Goal: Task Accomplishment & Management: Use online tool/utility

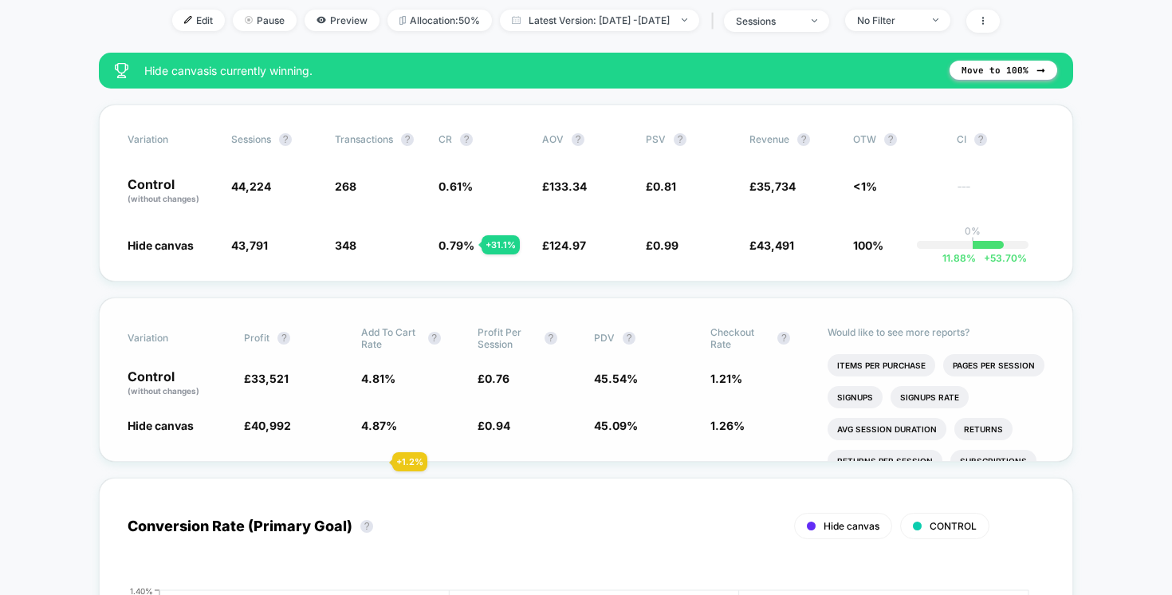
scroll to position [218, 0]
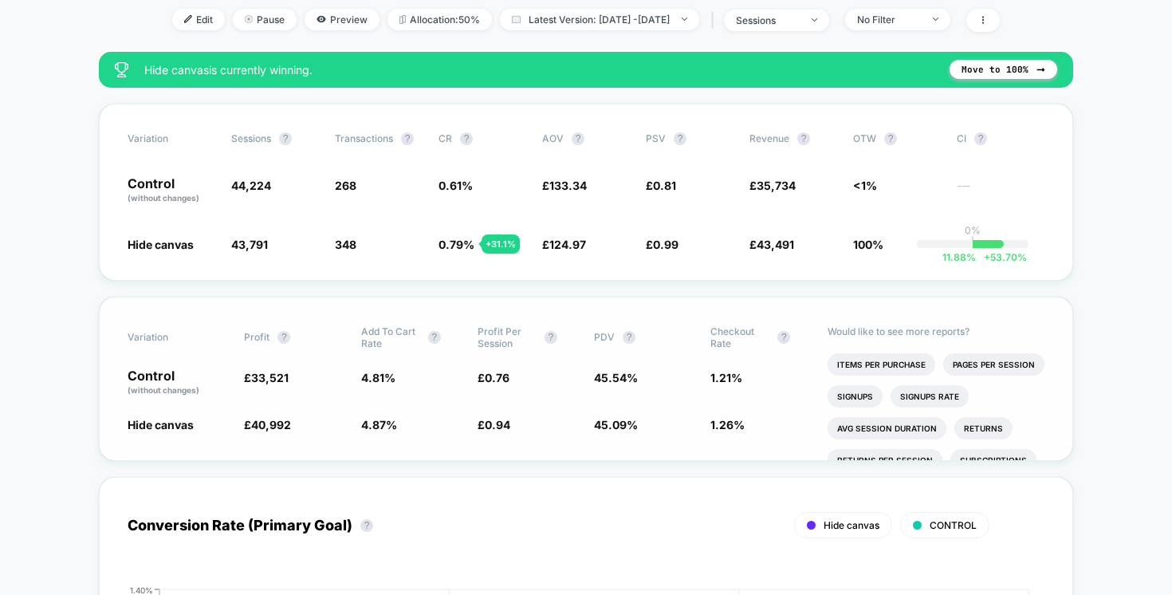
click at [372, 333] on span "Add To Cart Rate" at bounding box center [390, 337] width 59 height 24
click at [383, 418] on span "4.87 %" at bounding box center [379, 425] width 36 height 14
drag, startPoint x: 377, startPoint y: 305, endPoint x: 471, endPoint y: 459, distance: 180.4
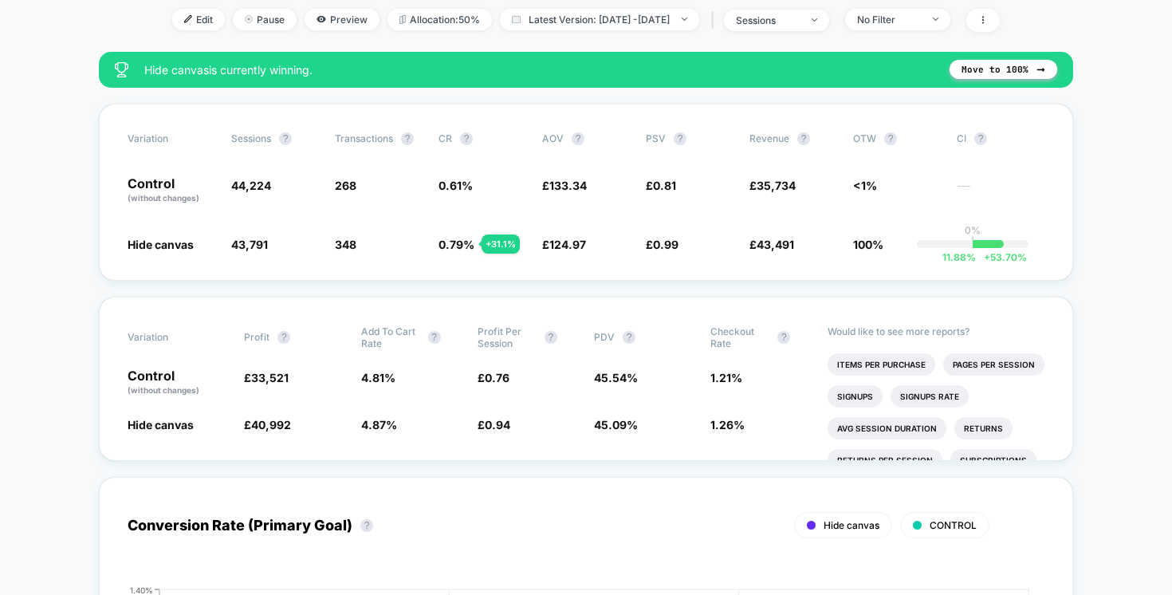
drag, startPoint x: 468, startPoint y: 447, endPoint x: 411, endPoint y: 335, distance: 125.2
click at [411, 335] on div "Variation Profit ? Add To Cart Rate ? Profit Per Session ? PDV ? Checkout Rate …" at bounding box center [586, 379] width 974 height 164
drag, startPoint x: 411, startPoint y: 335, endPoint x: 478, endPoint y: 442, distance: 126.1
click at [478, 442] on div "Variation Profit ? Add To Cart Rate ? Profit Per Session ? PDV ? Checkout Rate …" at bounding box center [586, 379] width 974 height 164
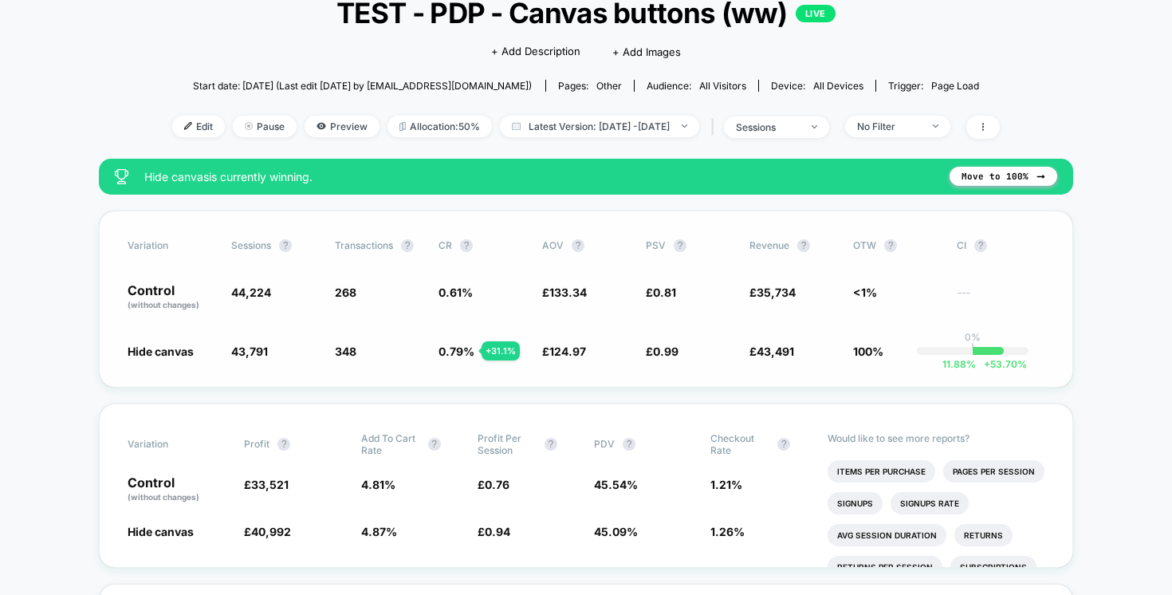
scroll to position [109, 0]
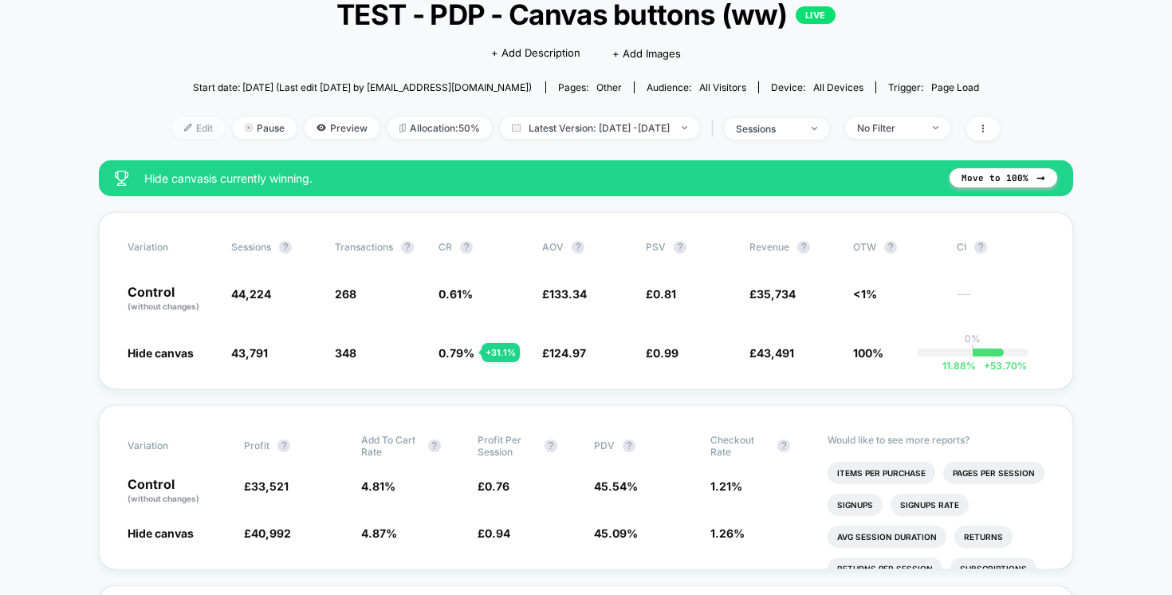
click at [175, 128] on span "Edit" at bounding box center [198, 128] width 53 height 22
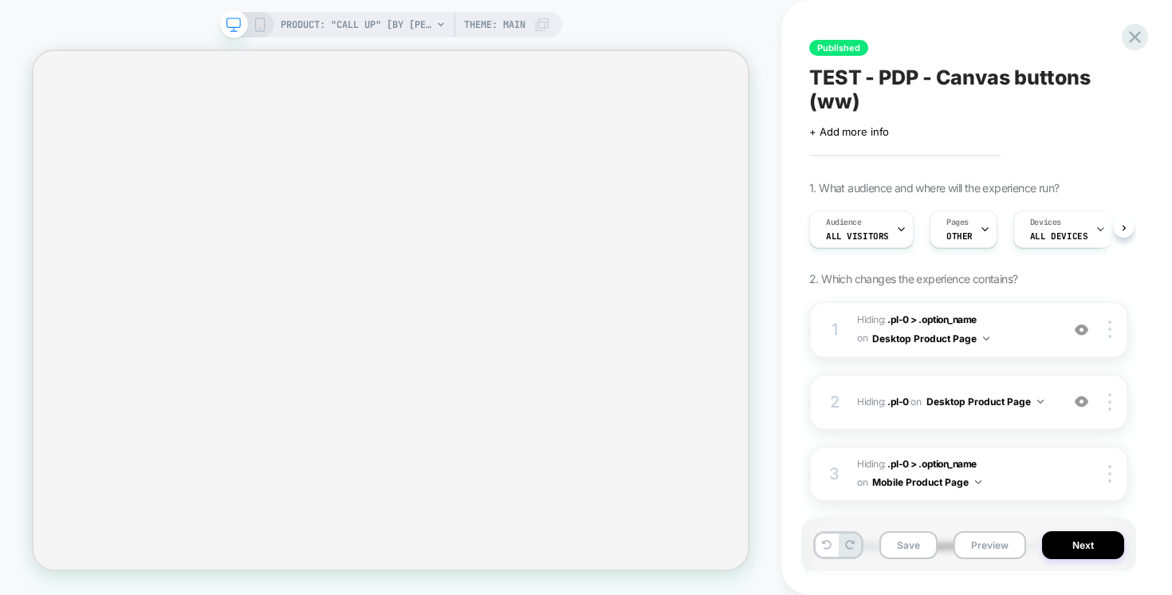
scroll to position [0, 1]
click at [962, 237] on span "OTHER" at bounding box center [959, 235] width 26 height 11
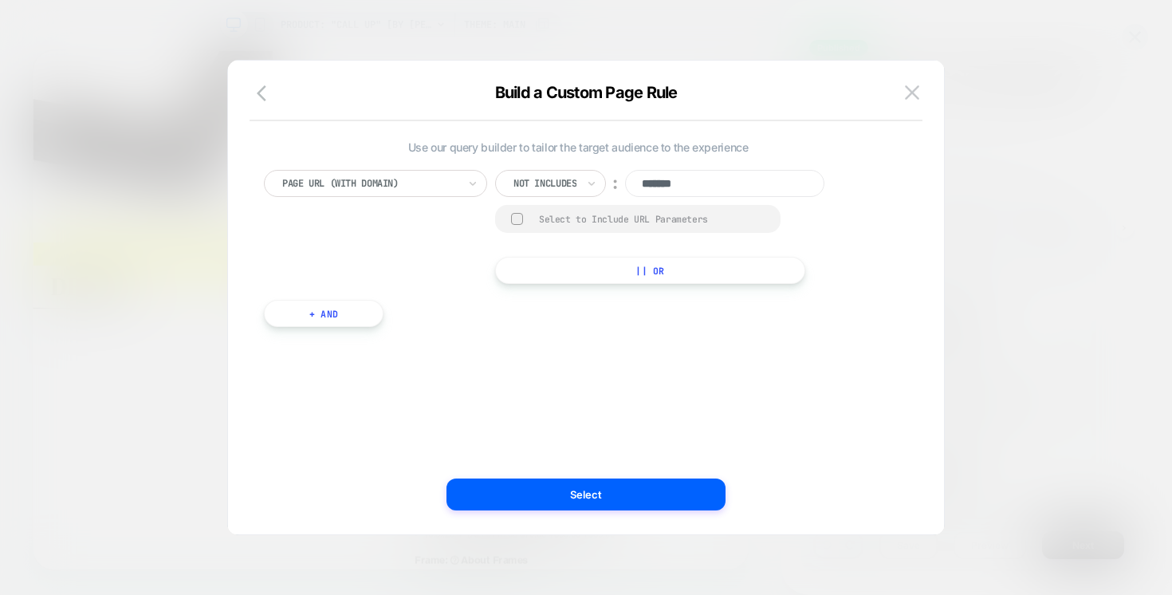
scroll to position [0, 0]
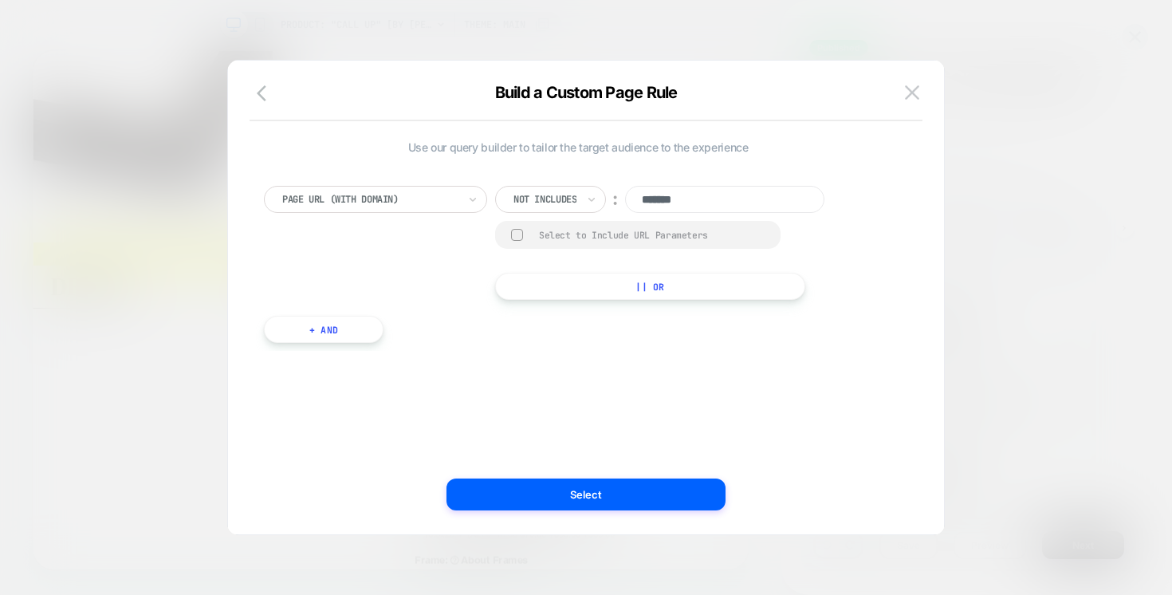
click at [309, 329] on button "+ And" at bounding box center [324, 329] width 120 height 27
click at [400, 349] on div at bounding box center [409, 345] width 175 height 14
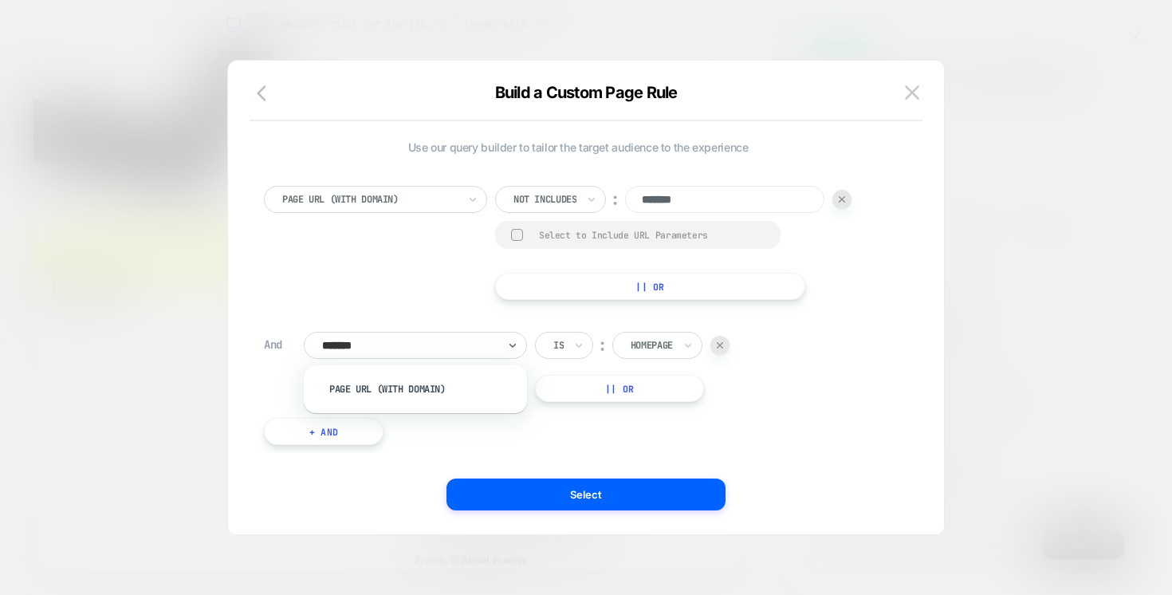
type input "********"
click at [407, 383] on div "Page Url (WITH DOMAIN)" at bounding box center [423, 389] width 207 height 26
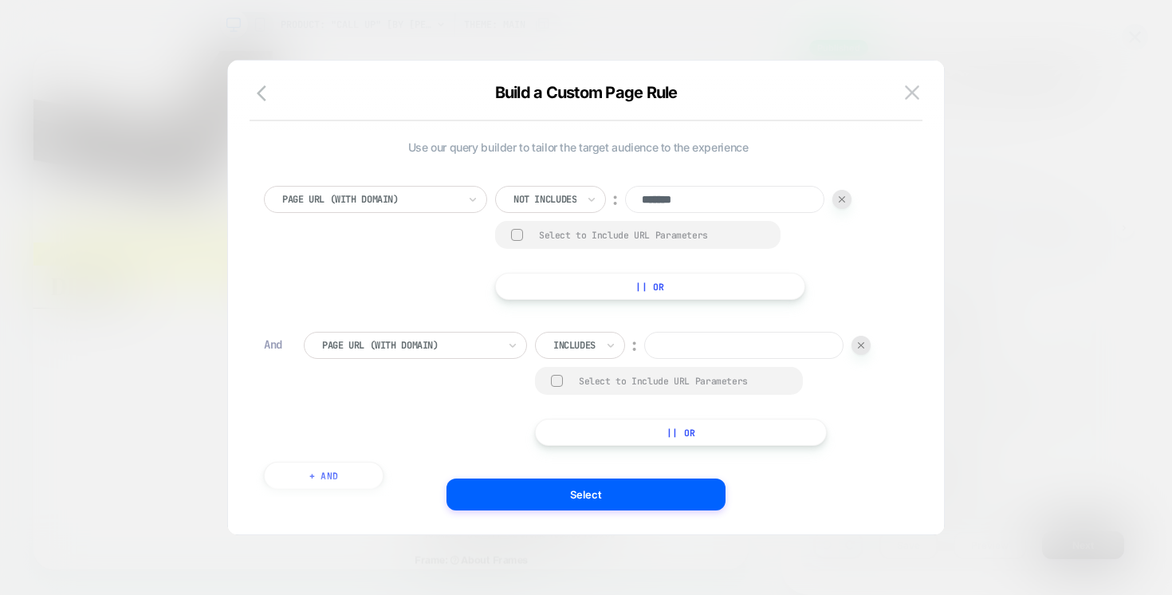
click at [545, 339] on div "Includes" at bounding box center [580, 345] width 90 height 27
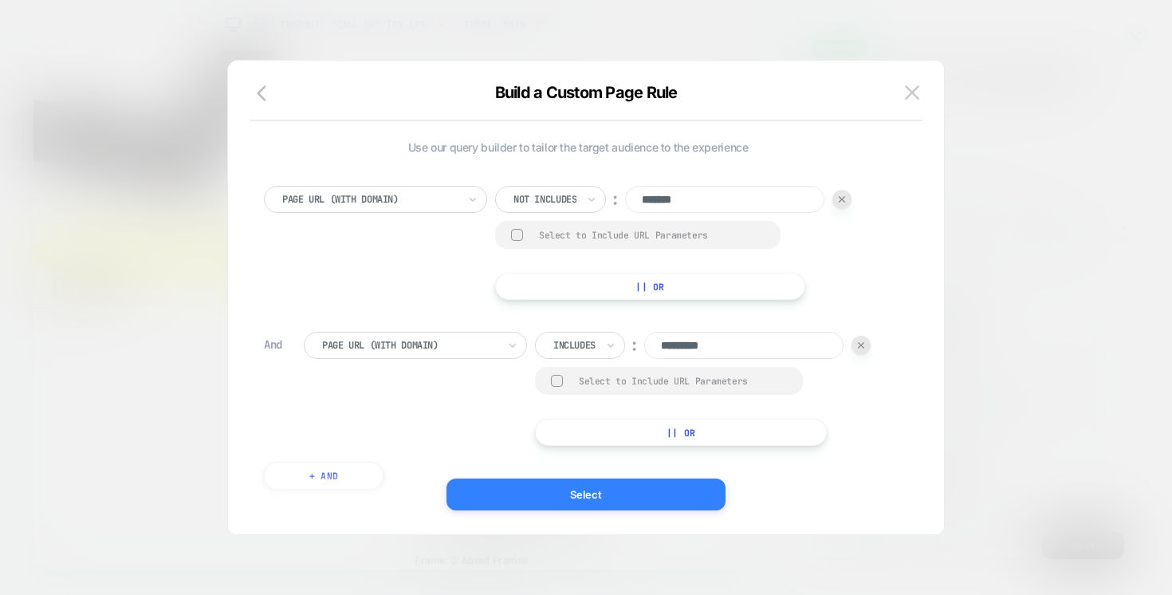
type input "*********"
click at [641, 494] on button "Select" at bounding box center [586, 494] width 279 height 32
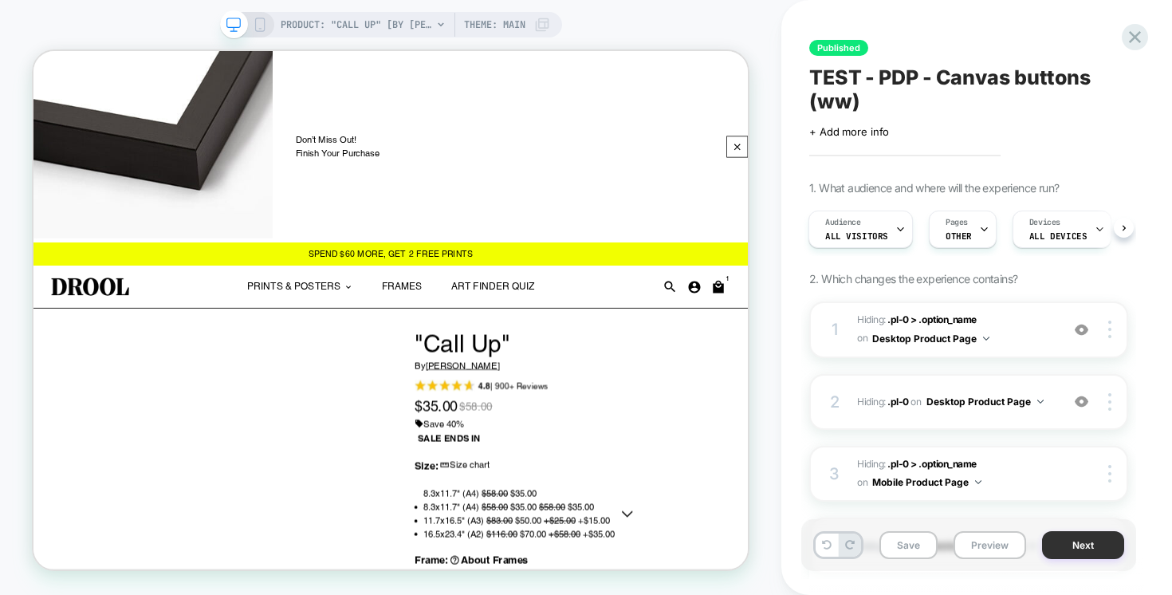
click at [1064, 537] on button "Next" at bounding box center [1083, 545] width 82 height 28
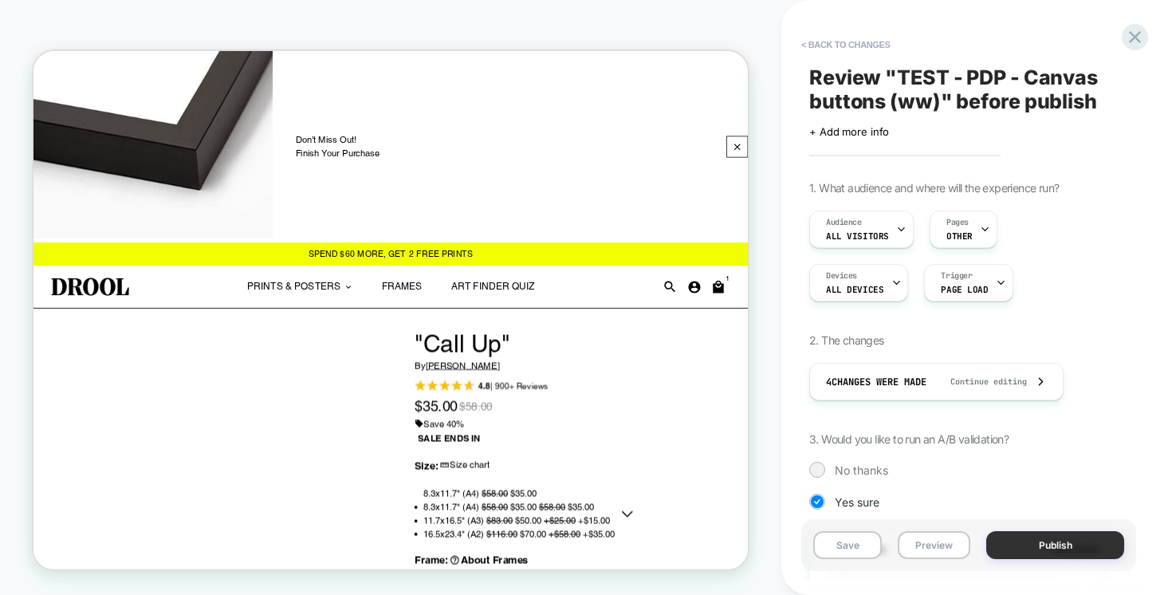
click at [1041, 541] on button "Publish" at bounding box center [1055, 545] width 138 height 28
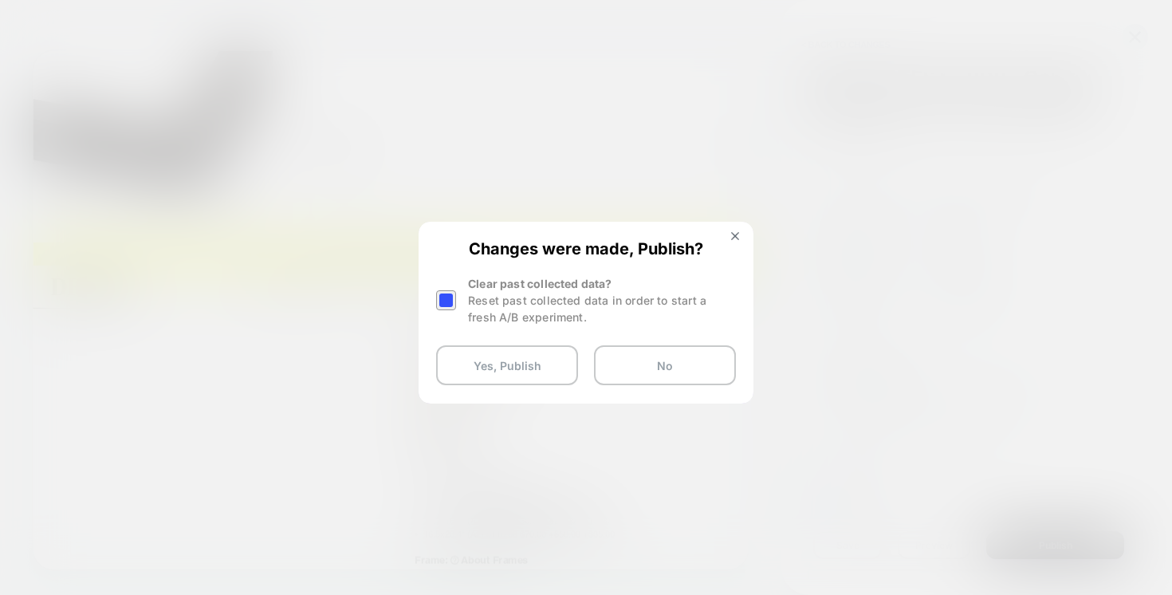
click at [474, 288] on div "Clear past collected data? Reset past collected data in order to start a fresh …" at bounding box center [602, 300] width 268 height 50
click at [442, 300] on div at bounding box center [446, 300] width 20 height 20
click at [447, 297] on div at bounding box center [446, 300] width 20 height 20
click at [482, 380] on button "Yes, Publish" at bounding box center [507, 365] width 142 height 40
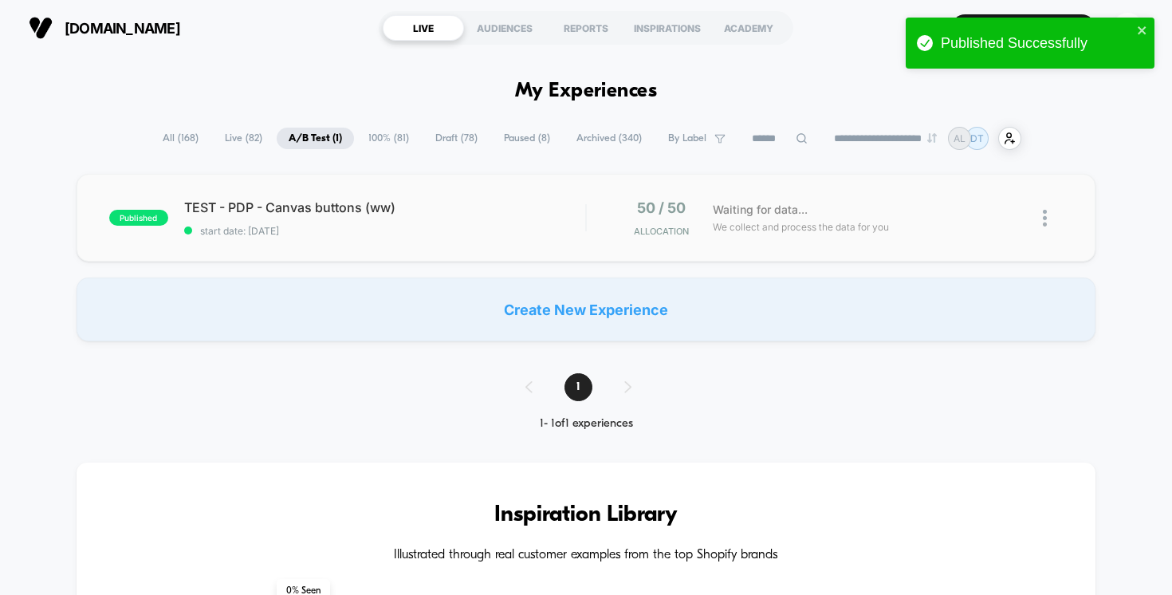
click at [504, 195] on div "published TEST - PDP - Canvas buttons (ww) start date: [DATE] 50 / 50 Allocatio…" at bounding box center [587, 218] width 1020 height 88
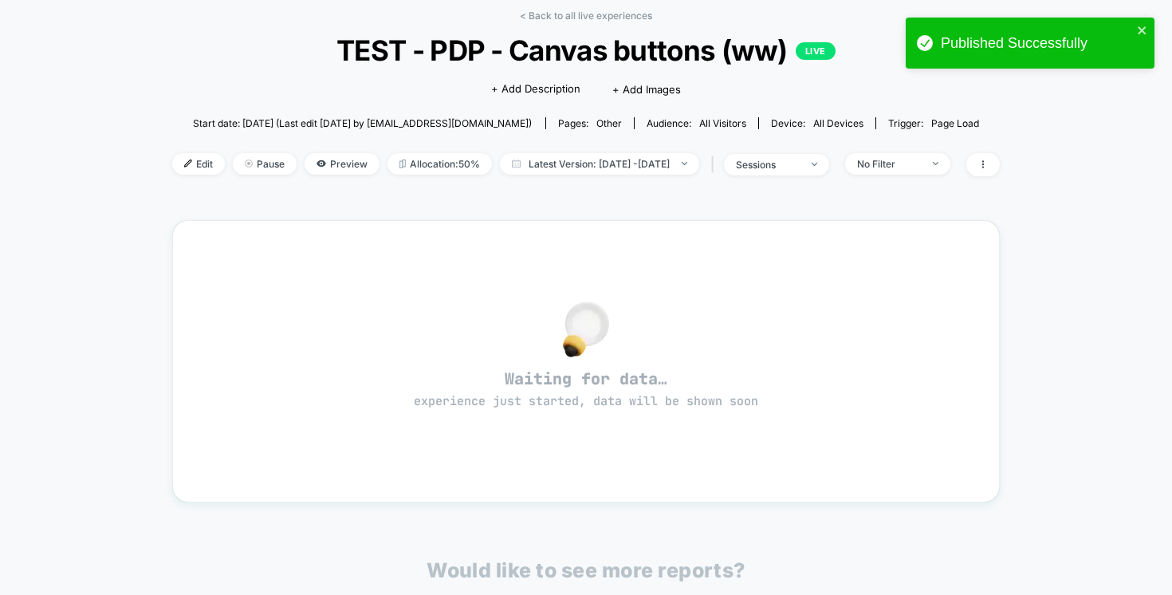
scroll to position [79, 0]
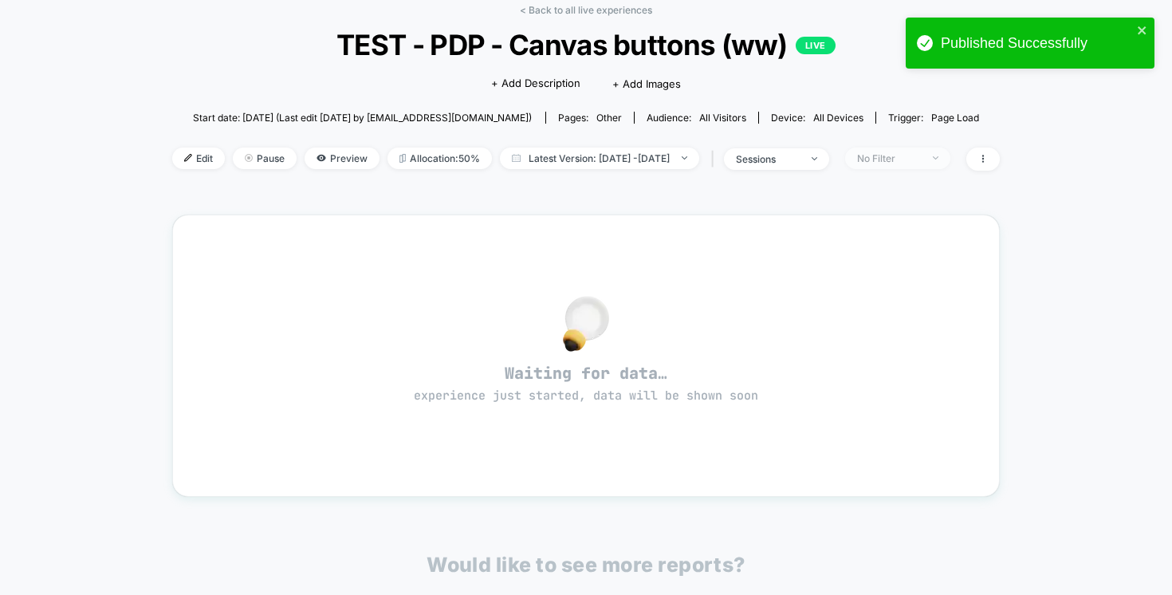
click at [915, 163] on span "No Filter" at bounding box center [897, 159] width 105 height 22
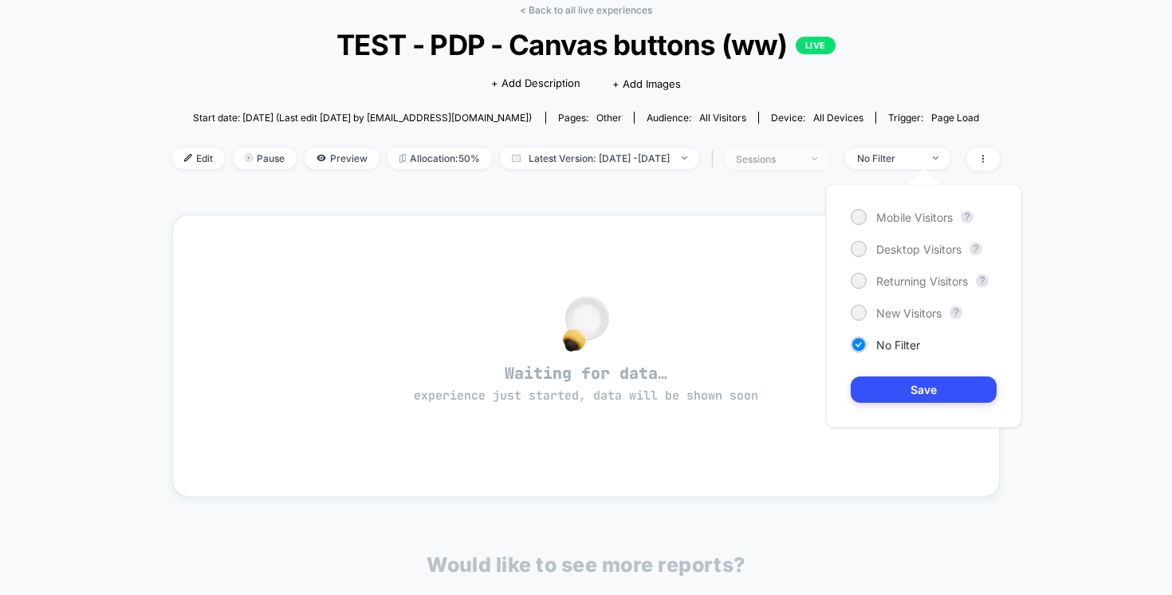
click at [829, 158] on span "sessions" at bounding box center [776, 159] width 105 height 22
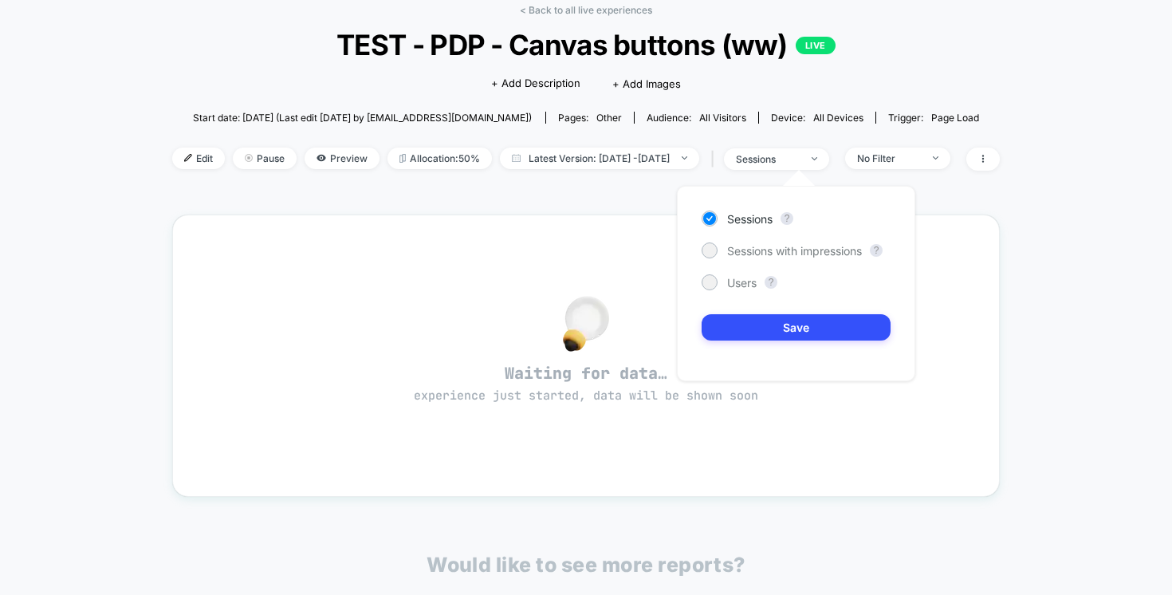
click at [1044, 246] on div "< Back to all live experiences TEST - PDP - Canvas buttons (ww) LIVE Click to e…" at bounding box center [586, 380] width 1172 height 806
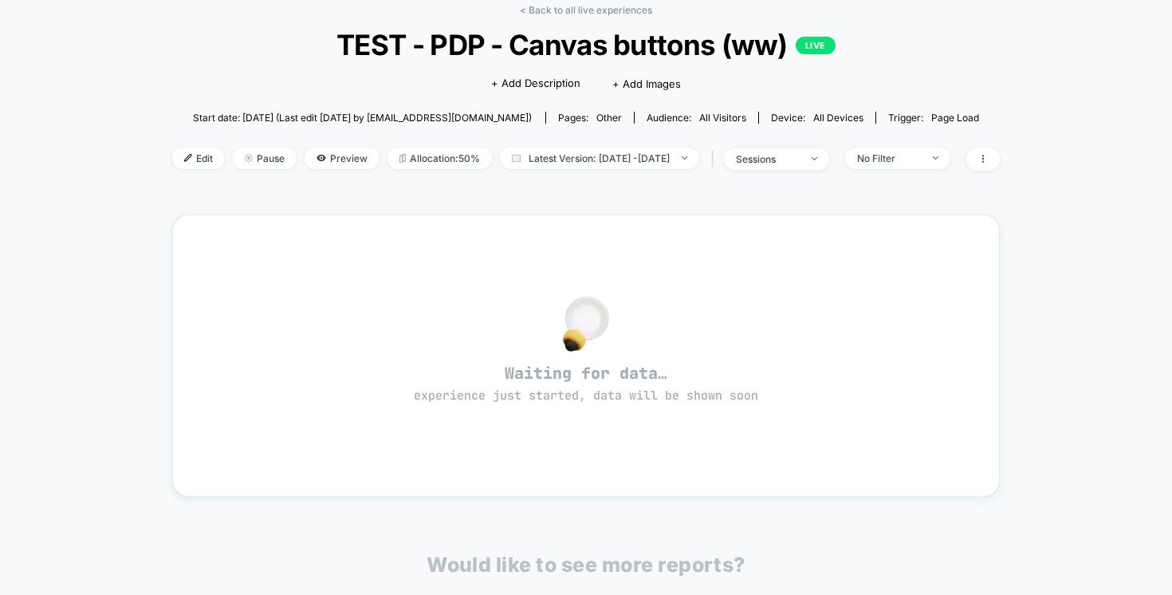
click at [768, 140] on div "< Back to all live experiences TEST - PDP - Canvas buttons (ww) LIVE Click to e…" at bounding box center [586, 97] width 828 height 187
click at [789, 161] on div "sessions" at bounding box center [768, 159] width 64 height 12
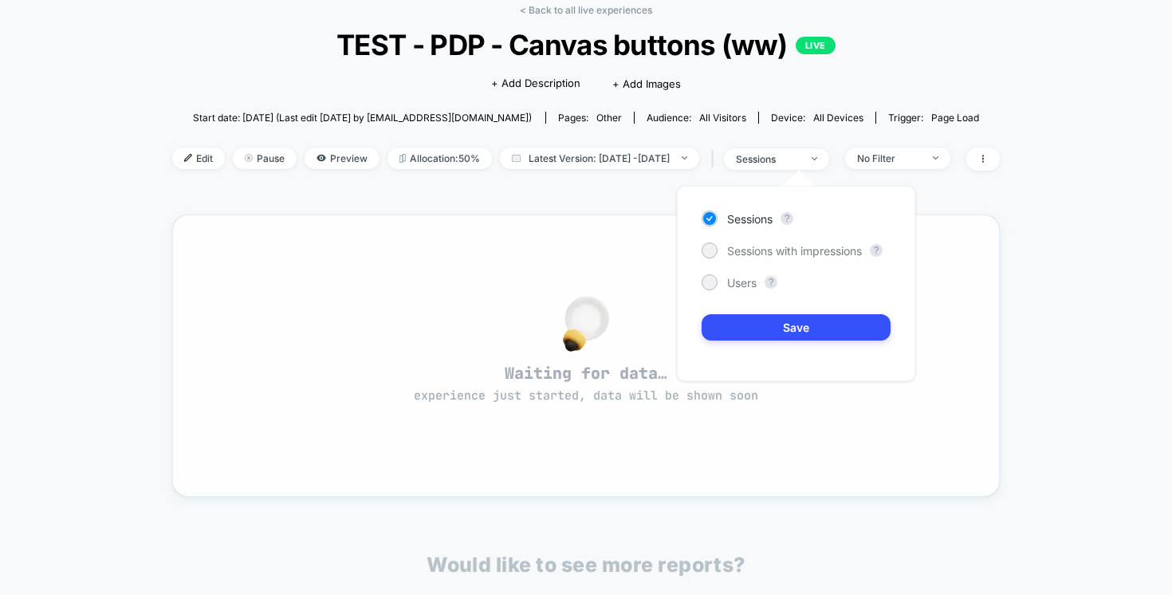
click at [996, 232] on div "Waiting for data… experience just started, data will be shown soon" at bounding box center [586, 356] width 828 height 282
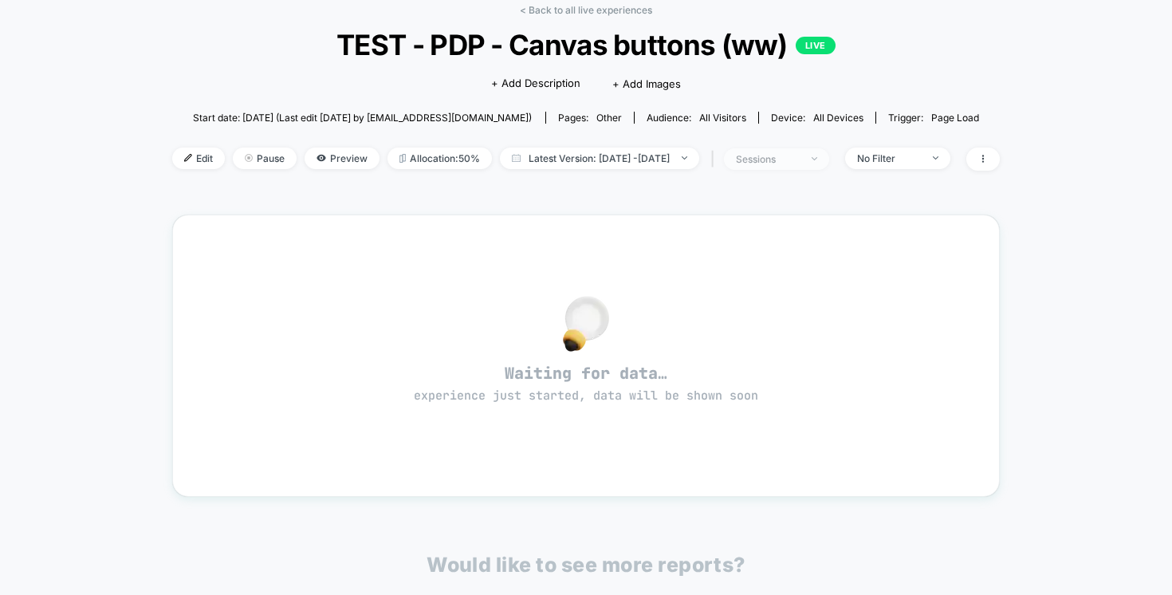
click at [829, 152] on span "sessions" at bounding box center [776, 159] width 105 height 22
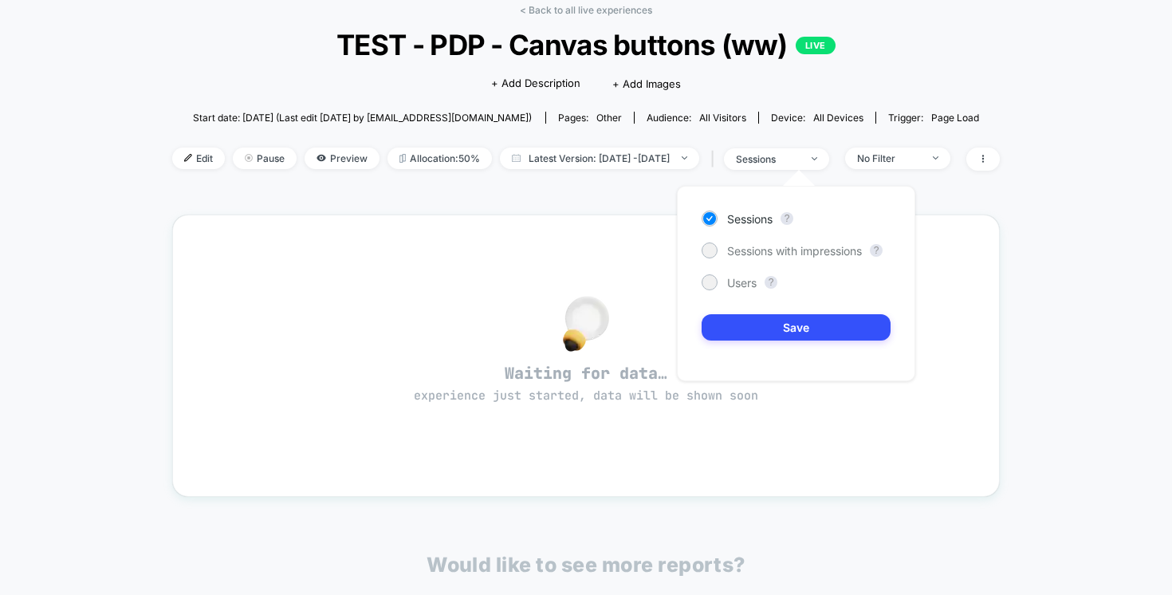
click at [603, 199] on div "< Back to all live experiences TEST - PDP - Canvas buttons (ww) LIVE Click to e…" at bounding box center [586, 364] width 828 height 742
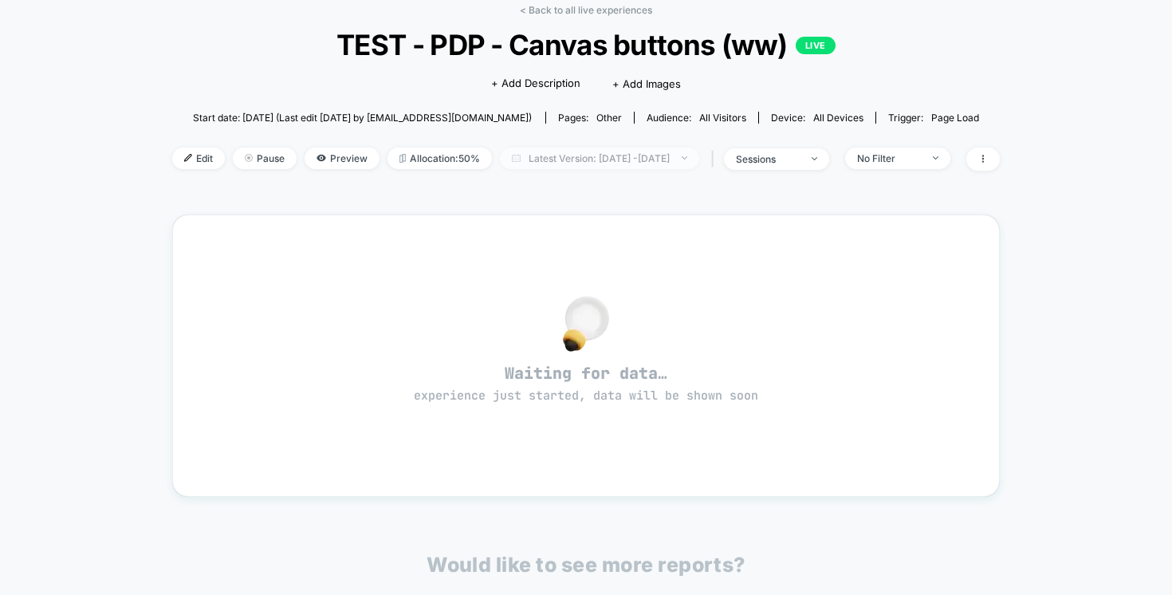
click at [602, 164] on span "Latest Version: [DATE] - [DATE]" at bounding box center [599, 159] width 199 height 22
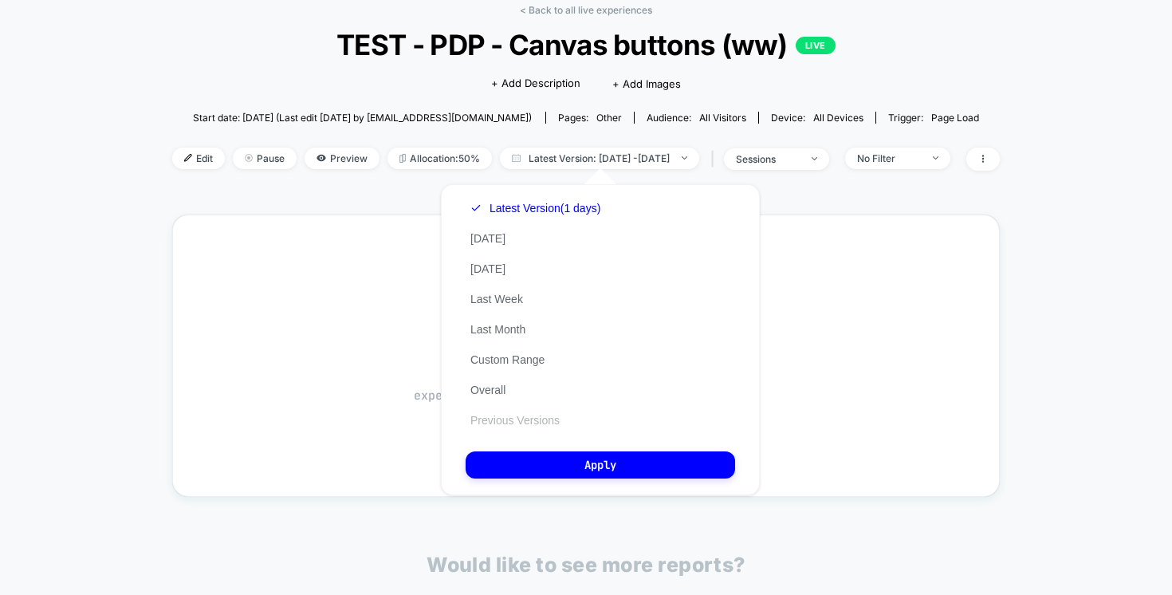
click at [515, 419] on button "Previous Versions" at bounding box center [515, 420] width 99 height 14
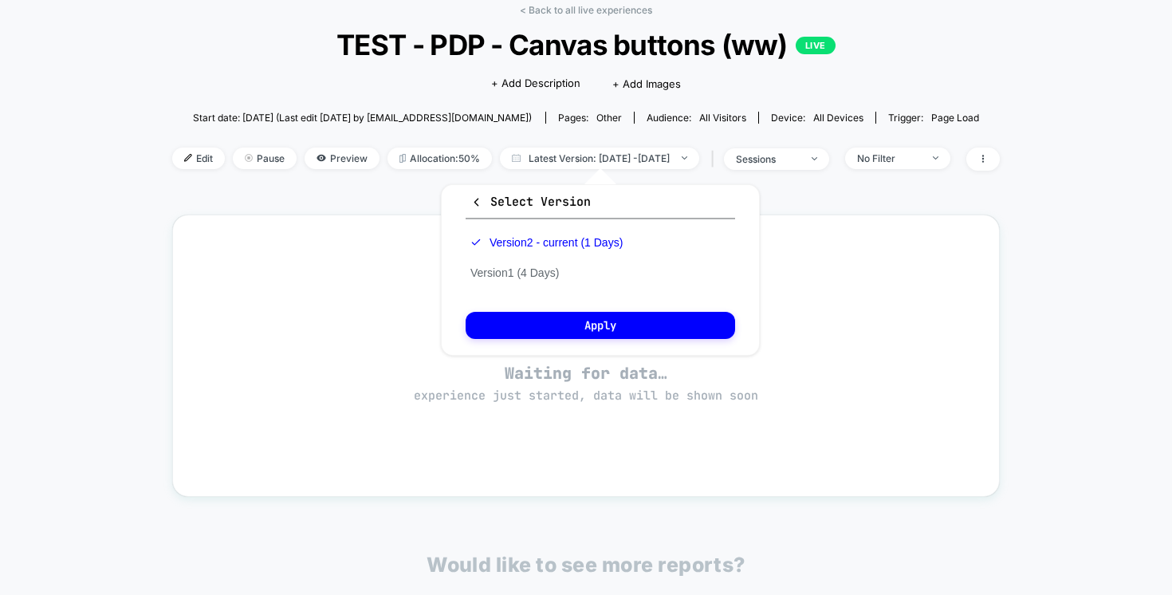
click at [363, 198] on div "< Back to all live experiences TEST - PDP - Canvas buttons (ww) LIVE Click to e…" at bounding box center [586, 364] width 828 height 742
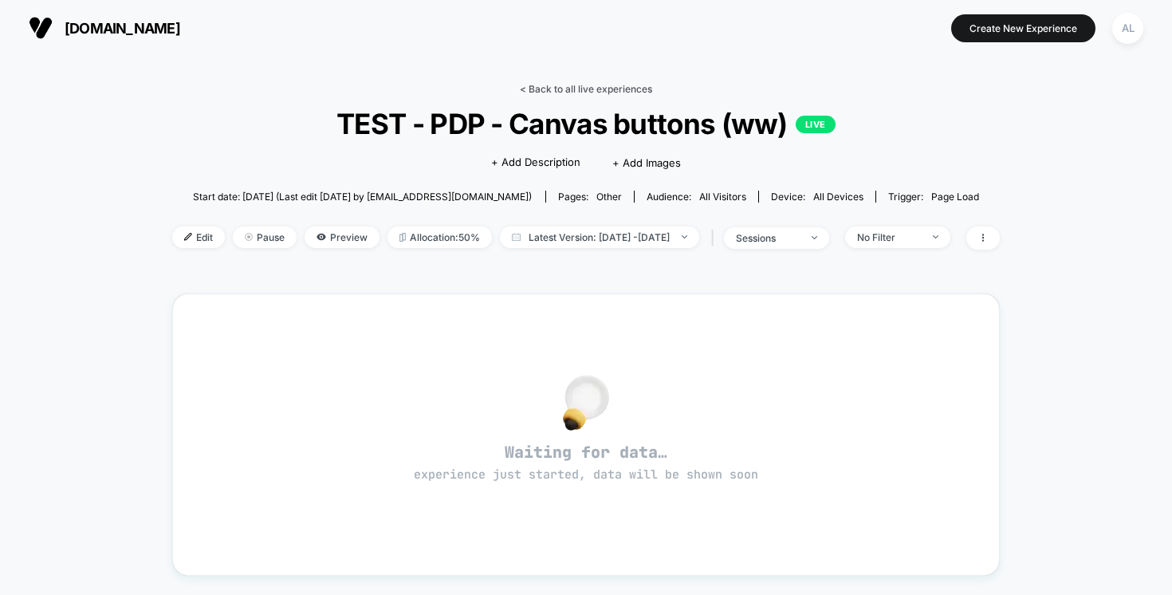
click at [553, 86] on link "< Back to all live experiences" at bounding box center [586, 89] width 132 height 12
